Goal: Check status: Check status

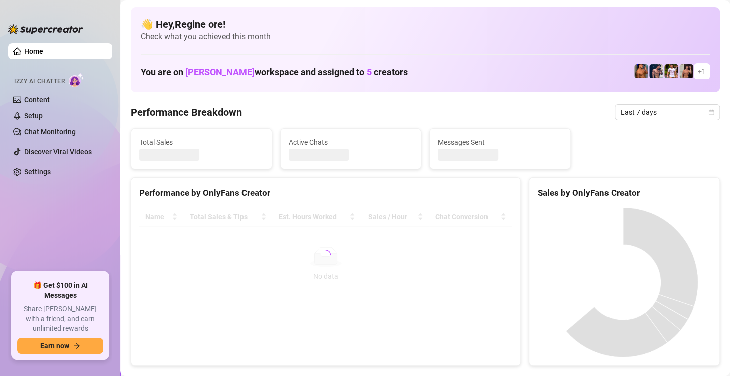
click at [654, 115] on span "Last 7 days" at bounding box center [666, 112] width 93 height 15
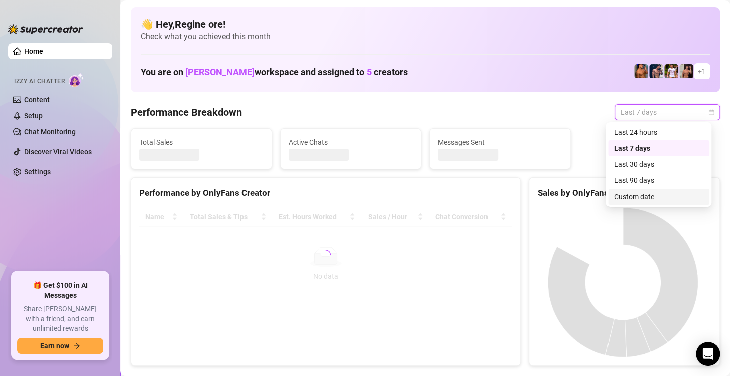
click at [615, 197] on div "Custom date" at bounding box center [658, 196] width 89 height 11
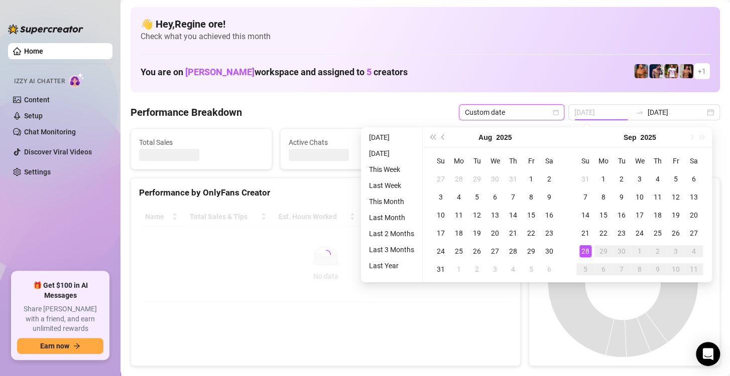
click at [586, 253] on div "28" at bounding box center [585, 251] width 12 height 12
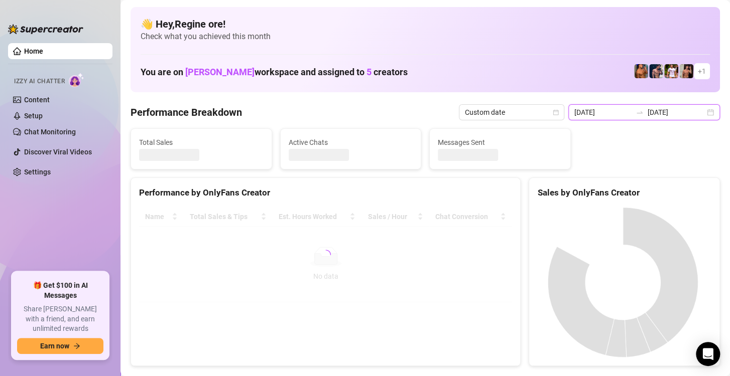
click at [602, 115] on input "[DATE]" at bounding box center [602, 112] width 57 height 11
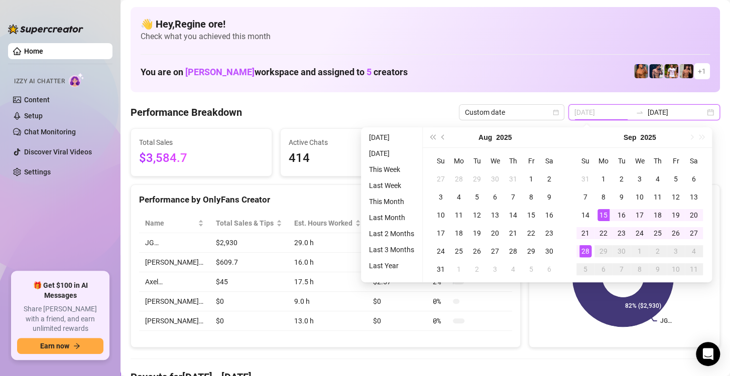
type input "[DATE]"
click at [585, 250] on div "28" at bounding box center [585, 251] width 12 height 12
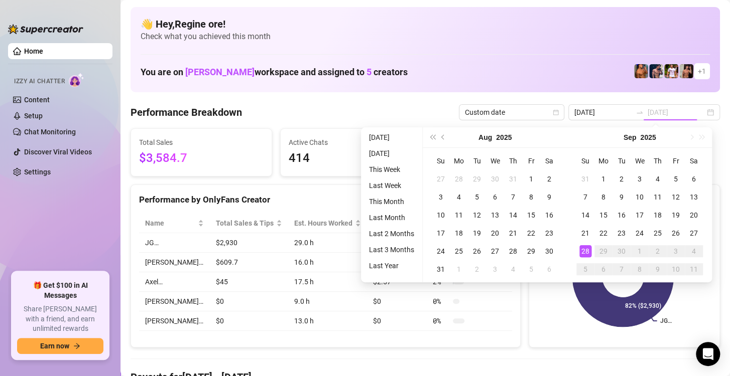
click at [585, 250] on div "28" at bounding box center [585, 251] width 12 height 12
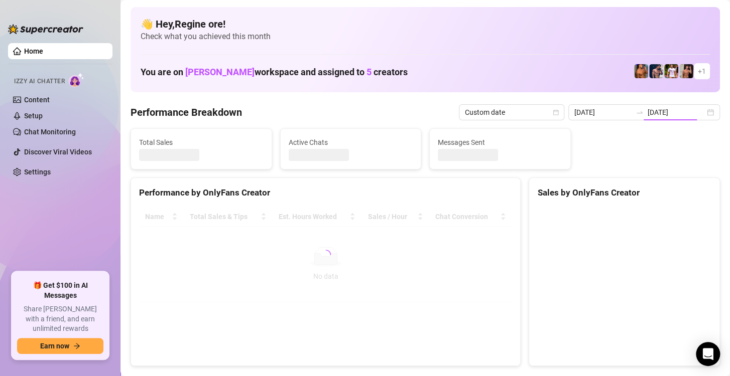
type input "[DATE]"
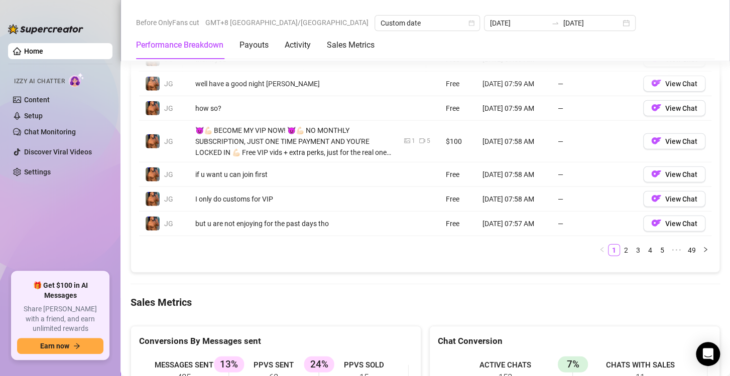
scroll to position [1355, 0]
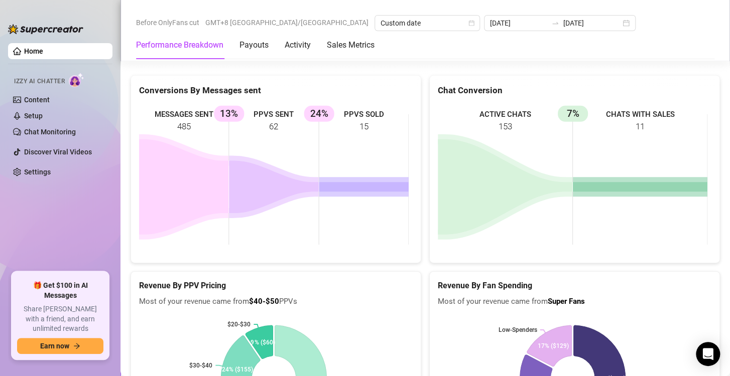
drag, startPoint x: 355, startPoint y: 123, endPoint x: 369, endPoint y: 126, distance: 14.9
click at [369, 126] on rect at bounding box center [273, 179] width 269 height 151
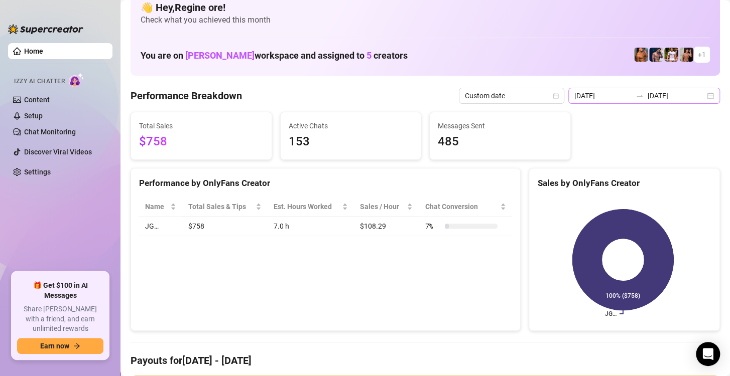
scroll to position [0, 0]
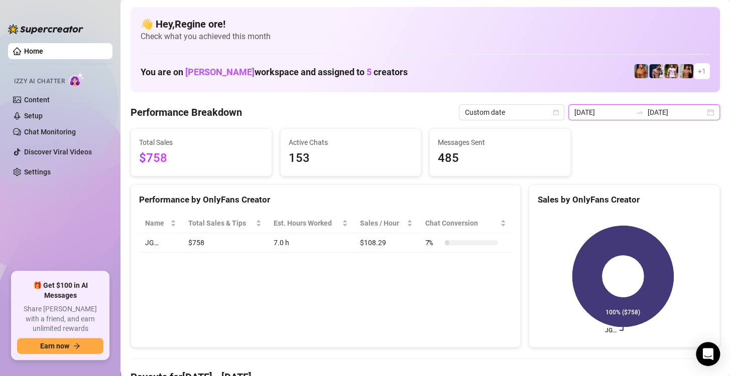
click at [605, 112] on input "[DATE]" at bounding box center [602, 112] width 57 height 11
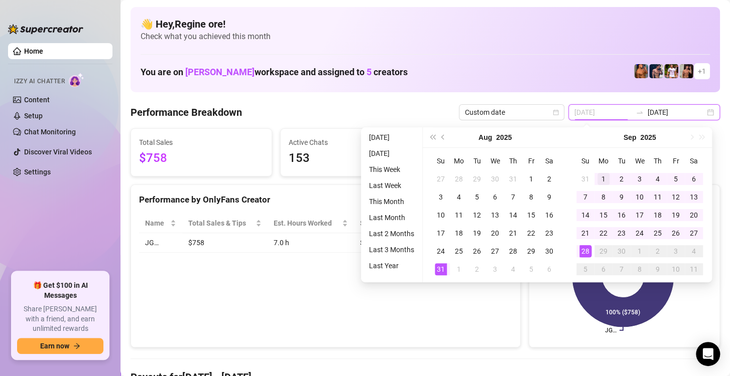
type input "[DATE]"
click at [602, 180] on div "1" at bounding box center [603, 179] width 12 height 12
type input "[DATE]"
click at [587, 254] on div "28" at bounding box center [585, 251] width 12 height 12
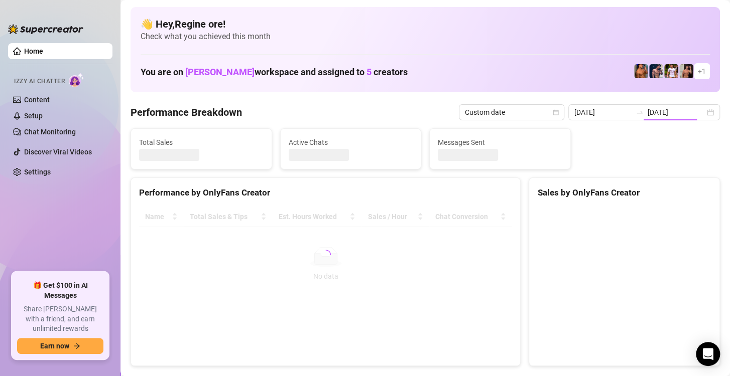
type input "[DATE]"
